Goal: Task Accomplishment & Management: Use online tool/utility

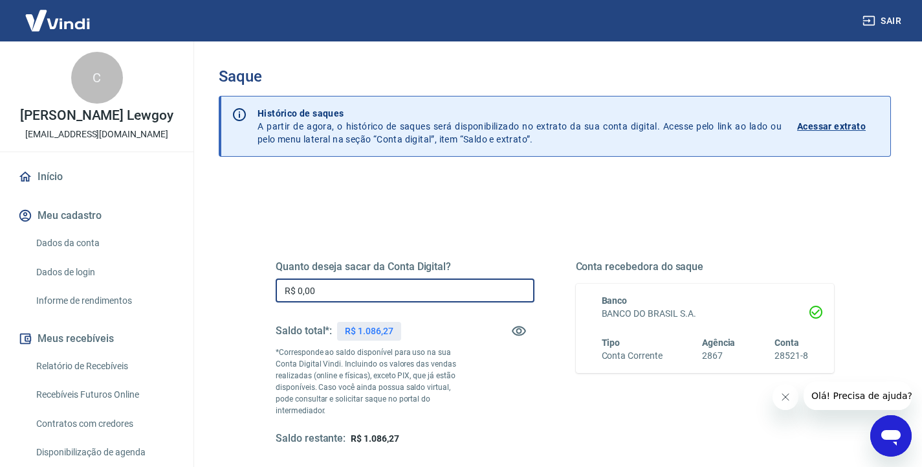
drag, startPoint x: 354, startPoint y: 294, endPoint x: 263, endPoint y: 293, distance: 90.6
click at [263, 293] on div "Quanto deseja sacar da Conta Digital? R$ 0,00 ​ Saldo total*: R$ 1.086,27 *Corr…" at bounding box center [555, 359] width 590 height 313
type input "R$ 1.086,27"
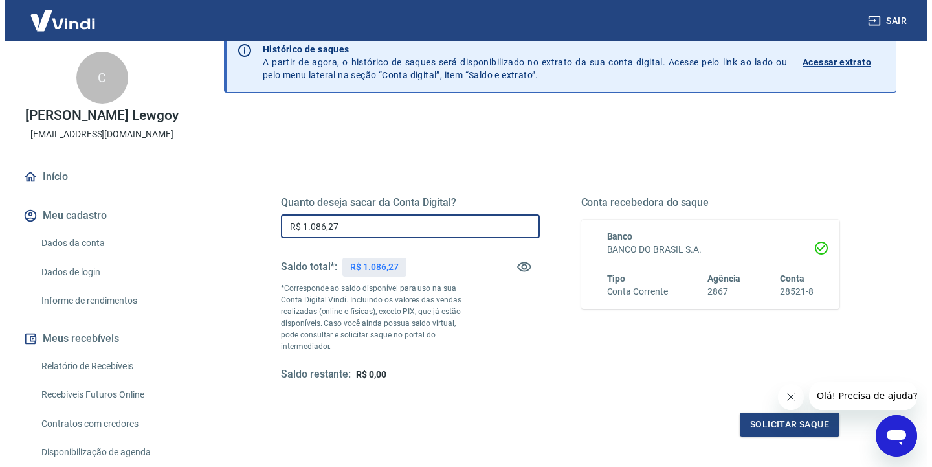
scroll to position [87, 0]
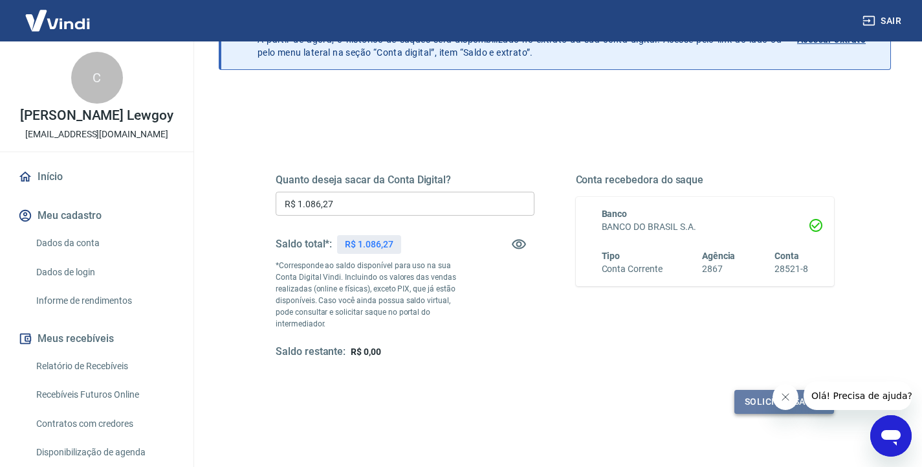
click at [762, 392] on button "Solicitar saque" at bounding box center [785, 402] width 100 height 24
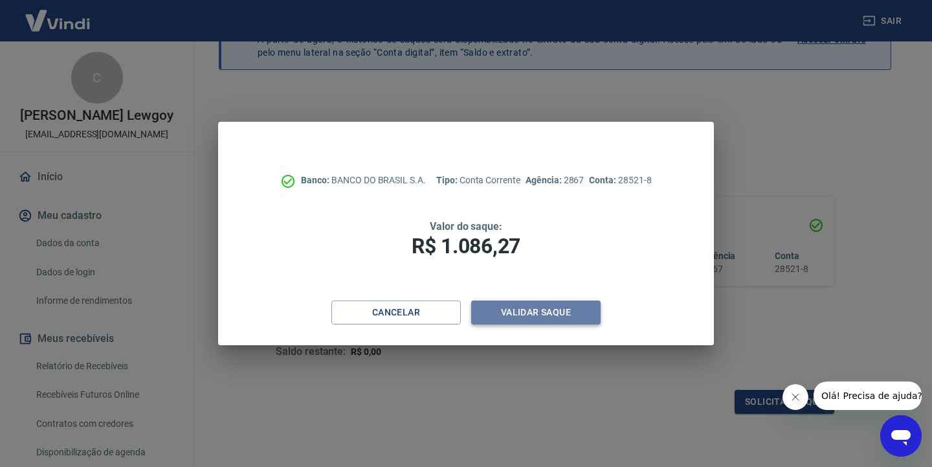
click at [546, 315] on button "Validar saque" at bounding box center [535, 312] width 129 height 24
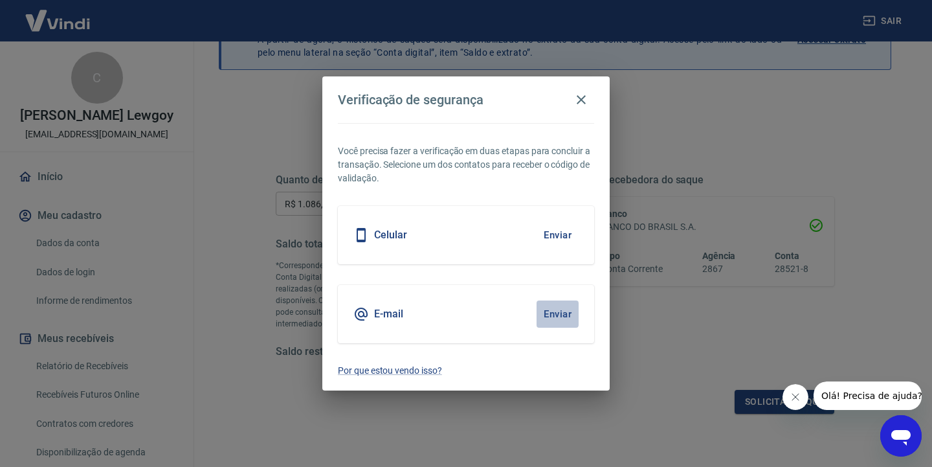
click at [555, 315] on button "Enviar" at bounding box center [557, 313] width 42 height 27
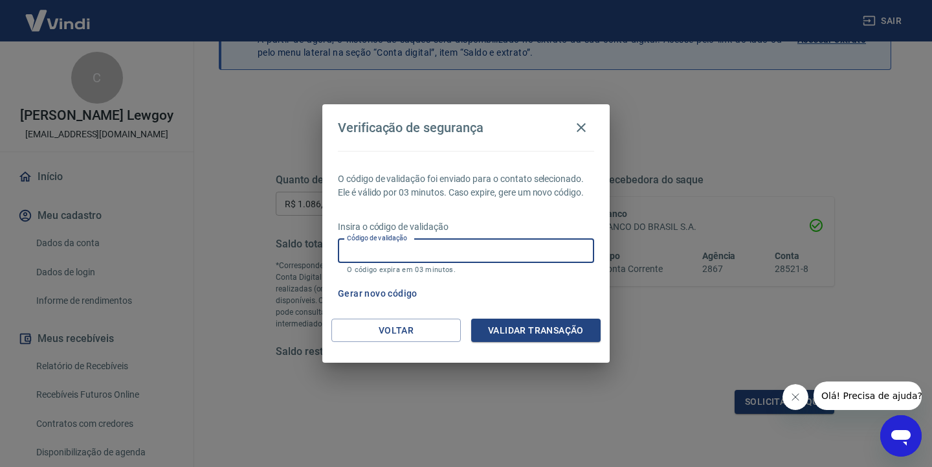
click at [475, 248] on input "Código de validação" at bounding box center [466, 251] width 256 height 24
type input "490607"
click at [568, 329] on button "Validar transação" at bounding box center [535, 330] width 129 height 24
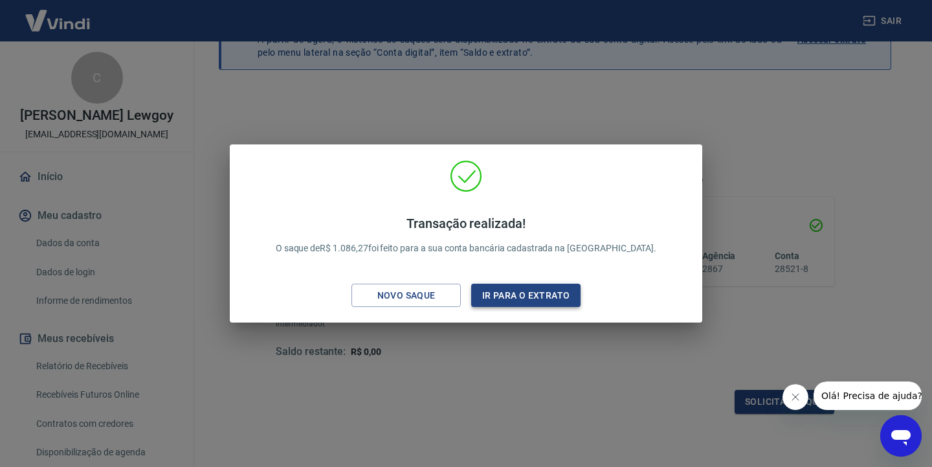
click at [531, 289] on button "Ir para o extrato" at bounding box center [525, 295] width 109 height 24
